Goal: Task Accomplishment & Management: Use online tool/utility

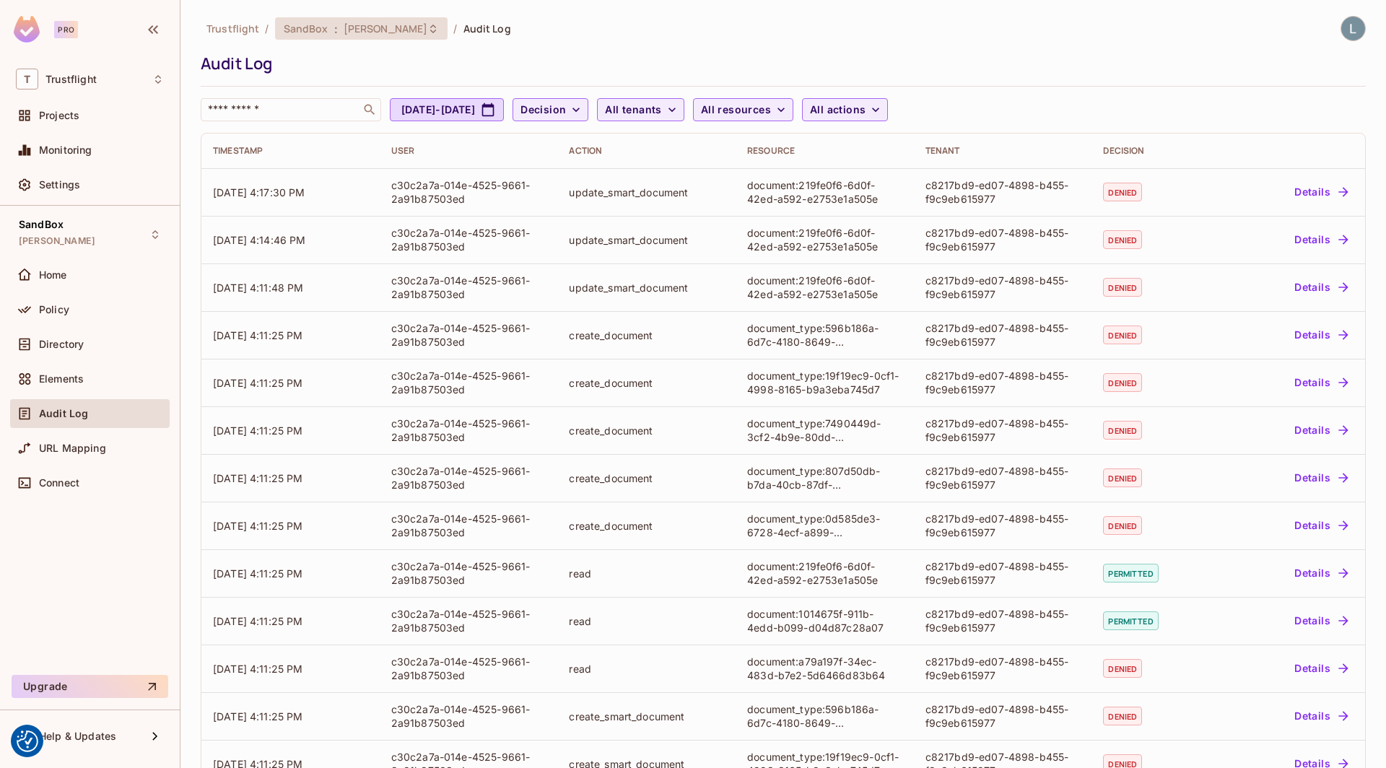
click at [421, 25] on span "[PERSON_NAME]" at bounding box center [386, 29] width 84 height 14
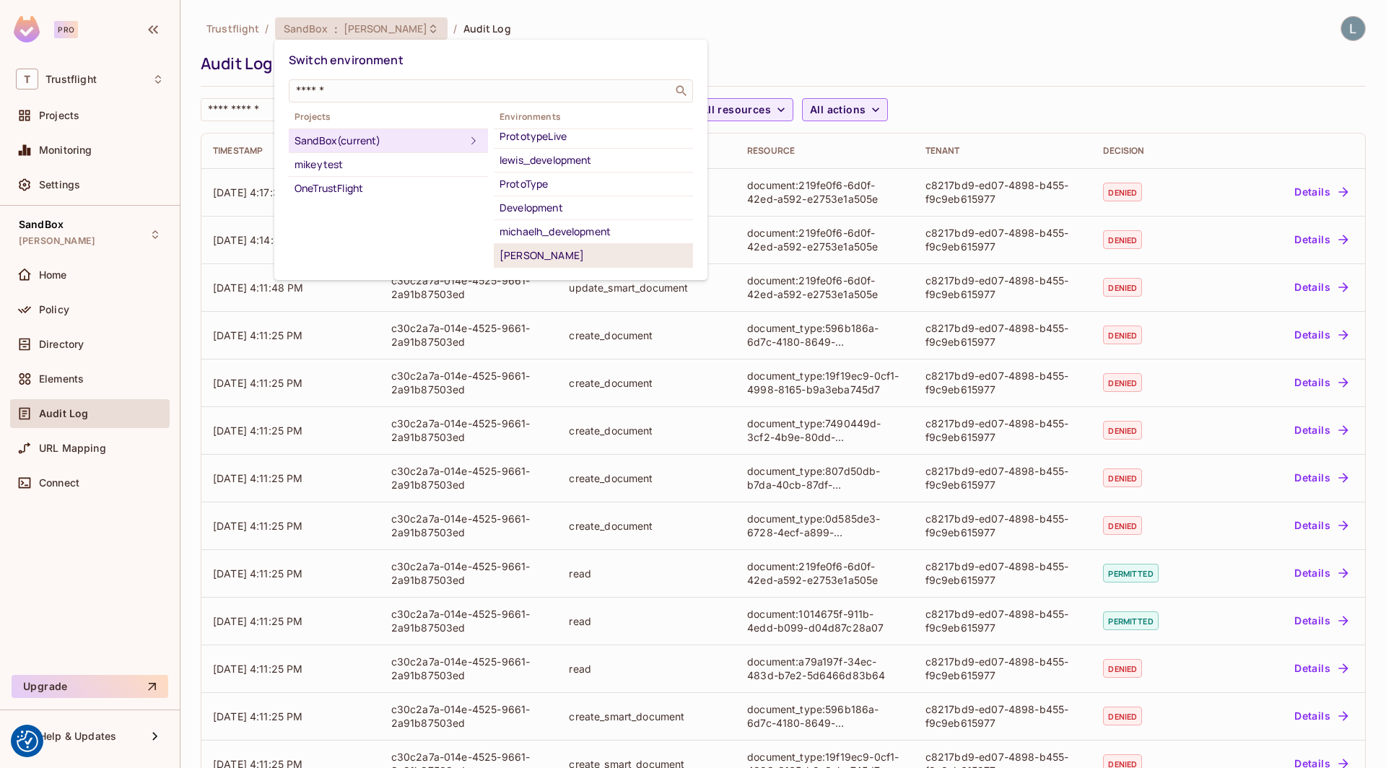
scroll to position [94, 0]
click at [560, 175] on div "lewis_development" at bounding box center [594, 165] width 188 height 17
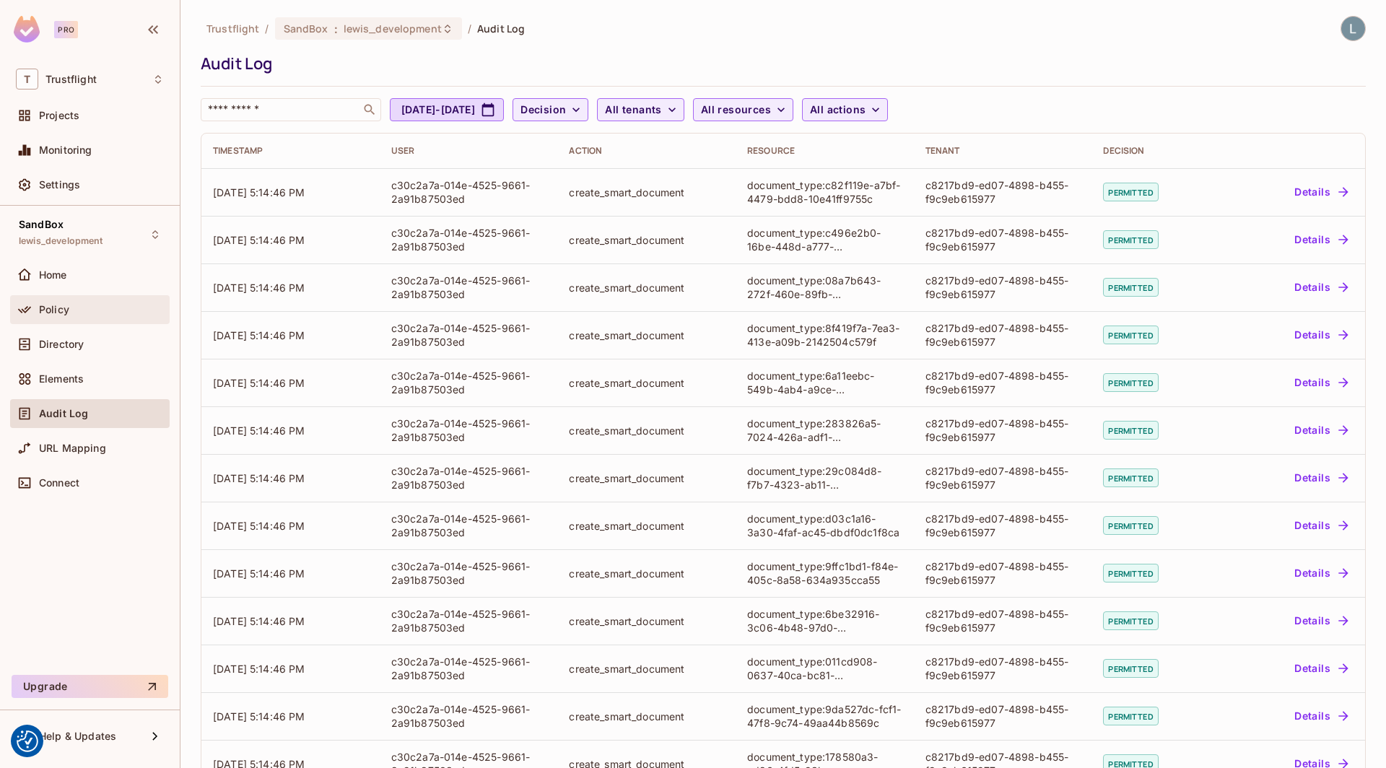
click at [89, 308] on div "Policy" at bounding box center [101, 310] width 125 height 12
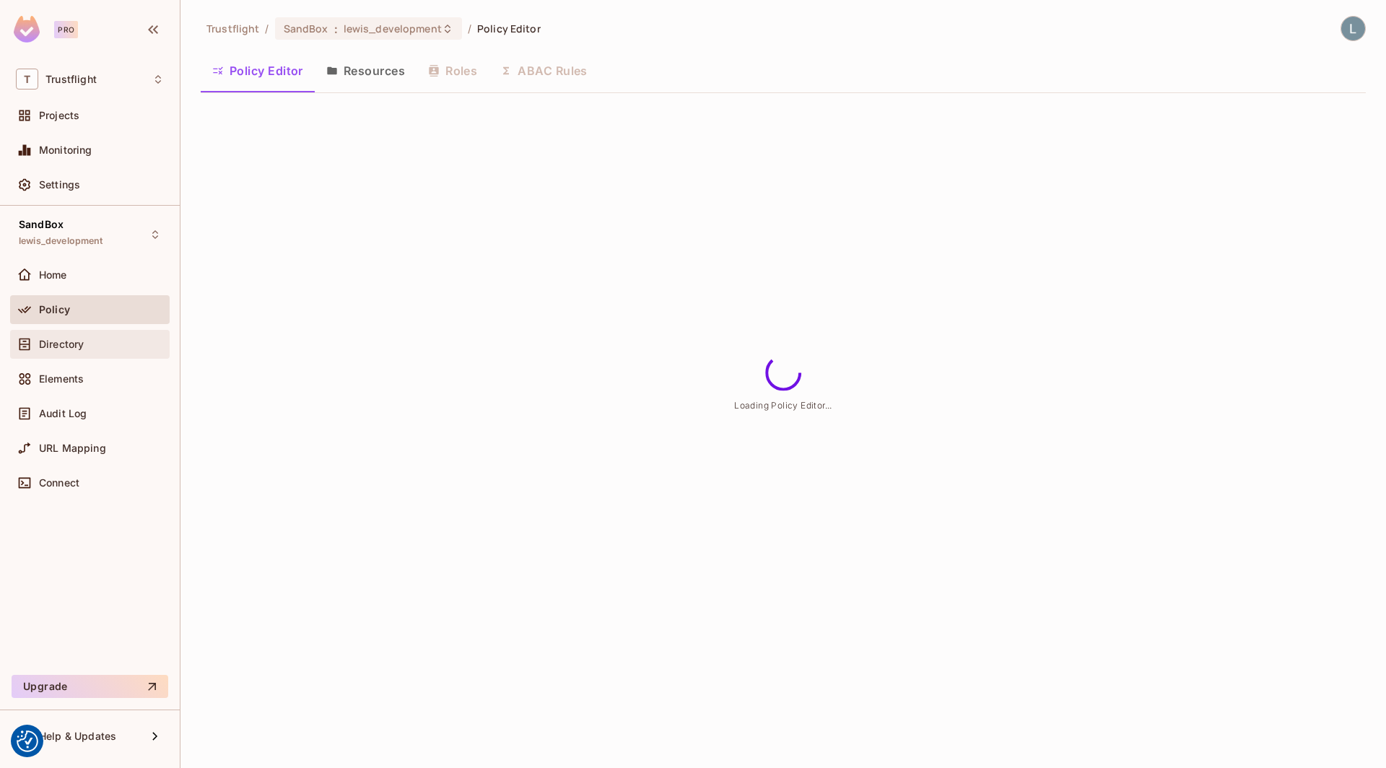
click at [95, 342] on div "Directory" at bounding box center [101, 345] width 125 height 12
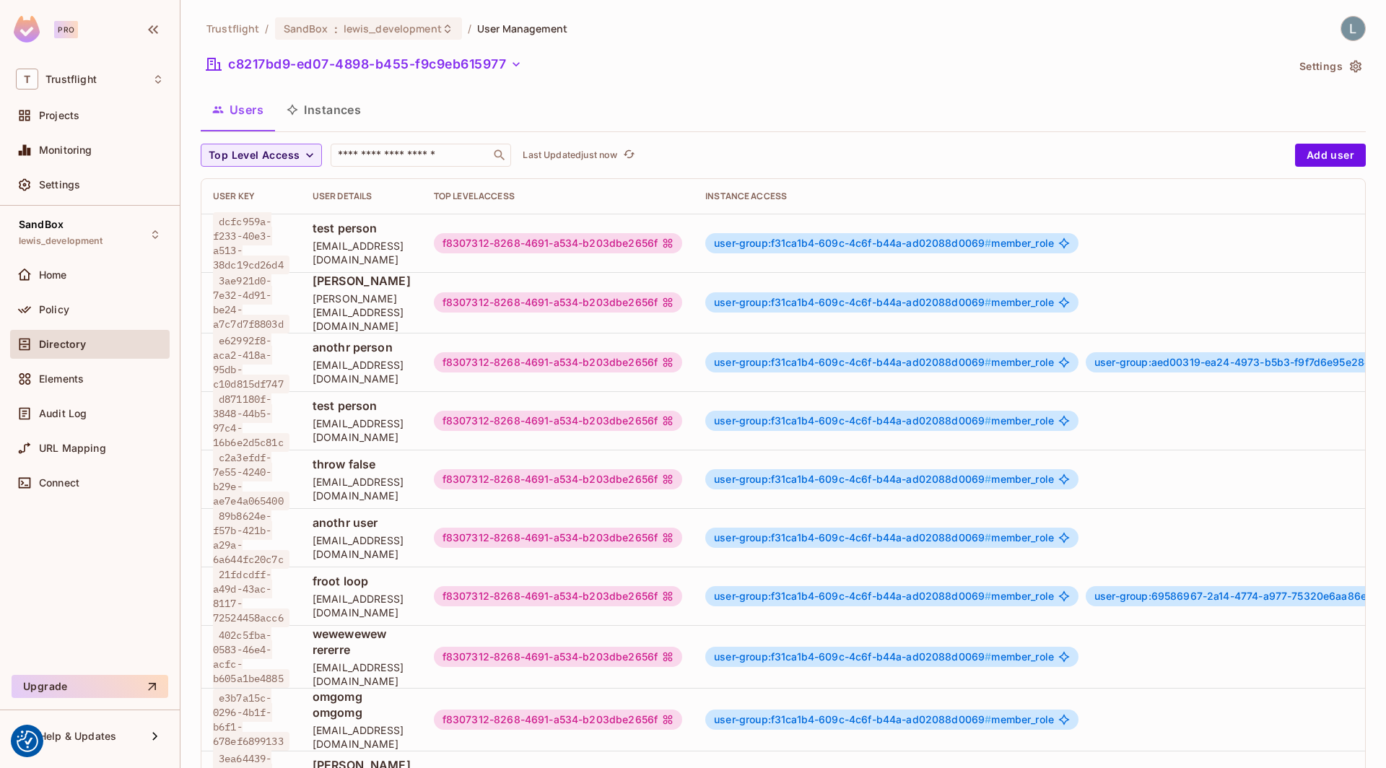
click at [334, 108] on button "Instances" at bounding box center [323, 110] width 97 height 36
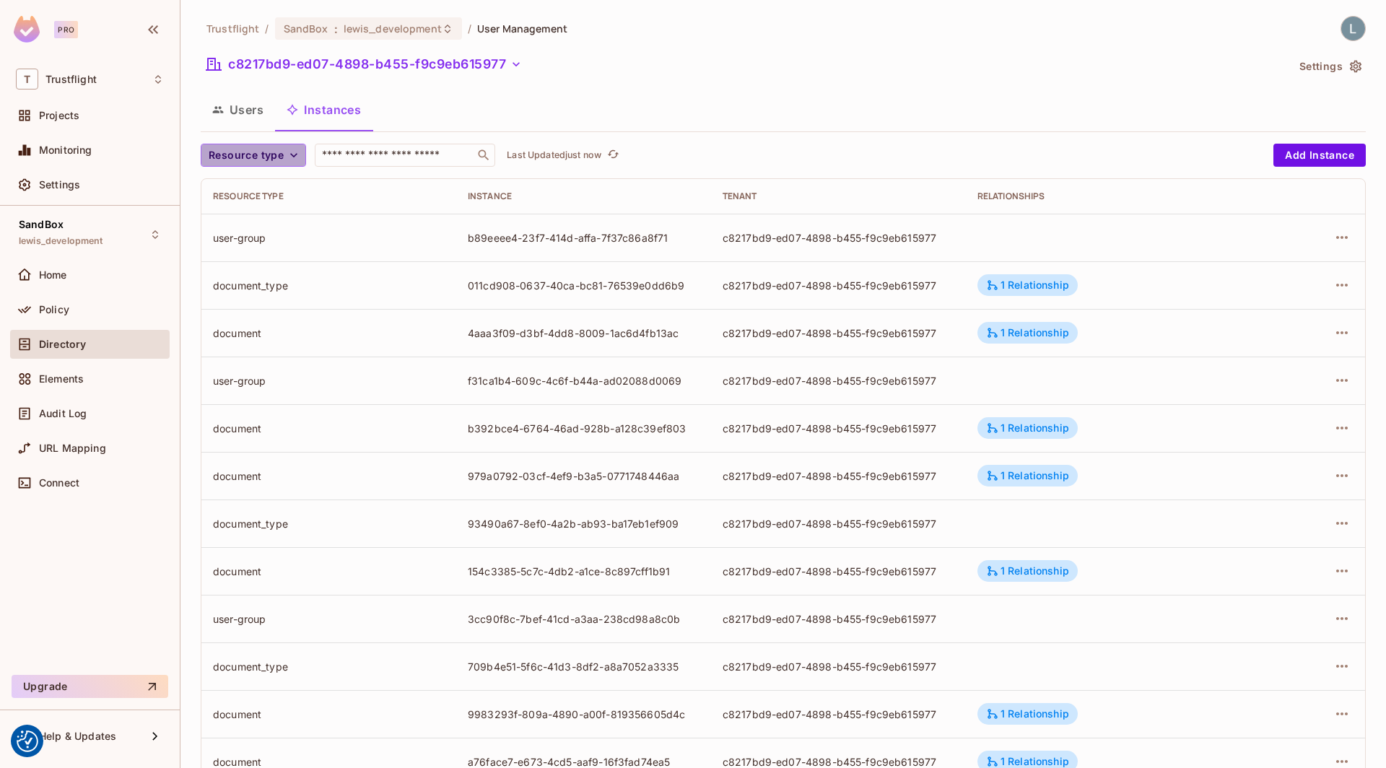
click at [292, 160] on icon "button" at bounding box center [294, 155] width 14 height 14
click at [273, 213] on span "document" at bounding box center [249, 219] width 75 height 14
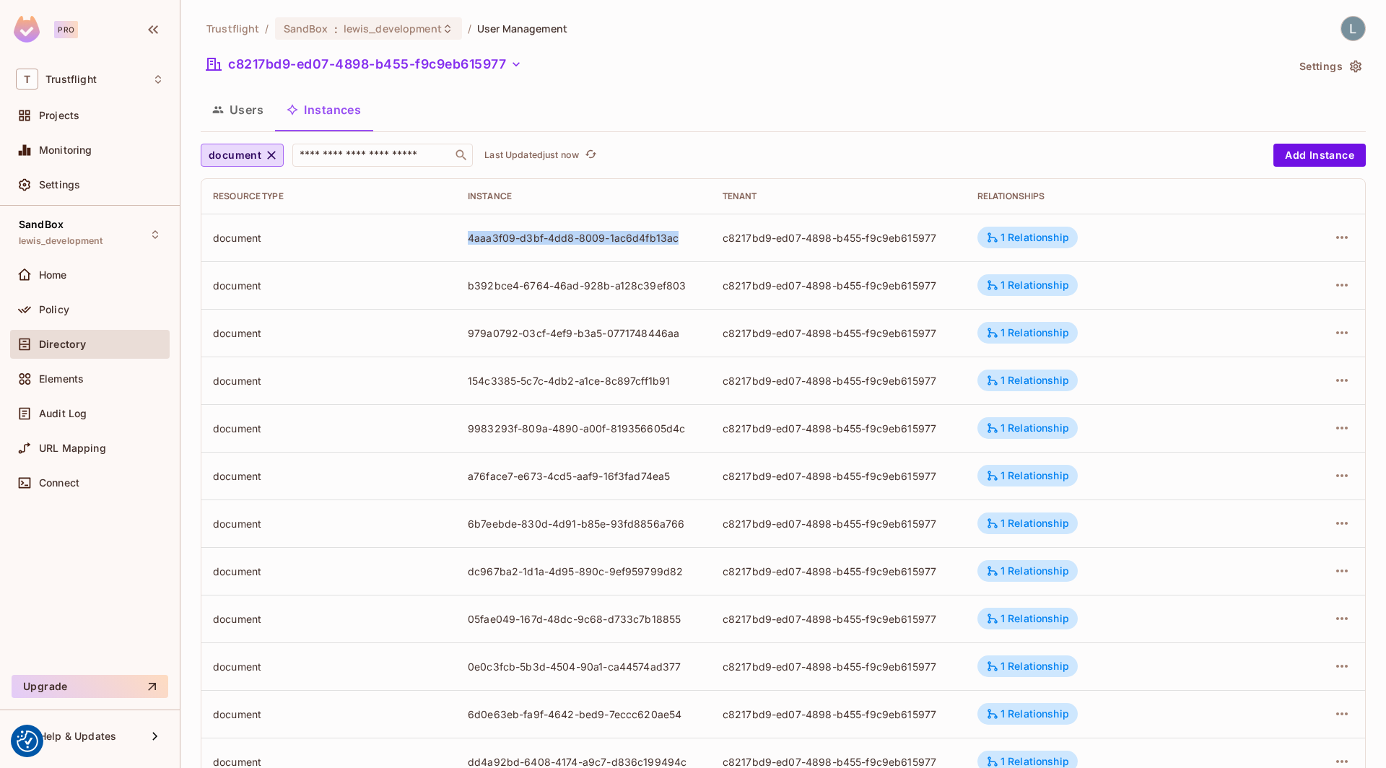
drag, startPoint x: 678, startPoint y: 238, endPoint x: 467, endPoint y: 239, distance: 210.8
click at [467, 239] on td "4aaa3f09-d3bf-4dd8-8009-1ac6d4fb13ac" at bounding box center [583, 238] width 255 height 48
copy div "4aaa3f09-d3bf-4dd8-8009-1ac6d4fb13ac"
